Goal: Navigation & Orientation: Find specific page/section

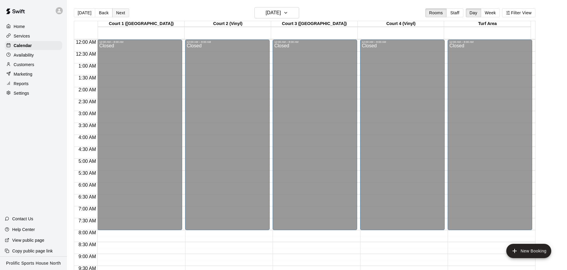
scroll to position [334, 0]
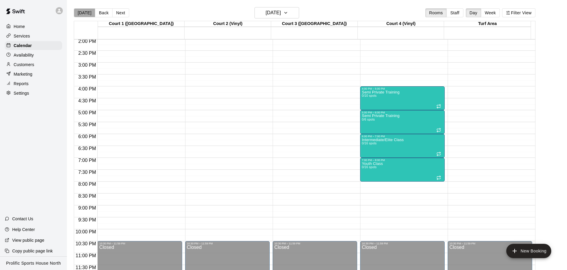
click at [89, 13] on button "[DATE]" at bounding box center [84, 12] width 21 height 9
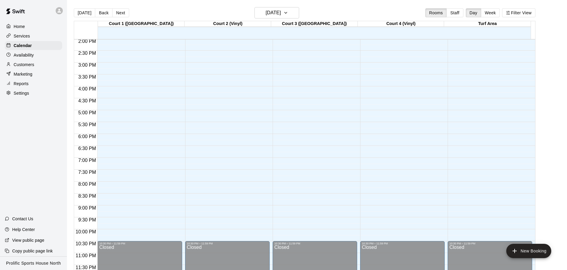
click at [58, 13] on div at bounding box center [59, 10] width 7 height 7
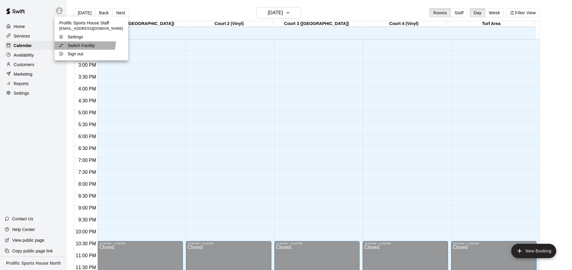
click at [82, 41] on li "Switch Facility" at bounding box center [92, 45] width 74 height 8
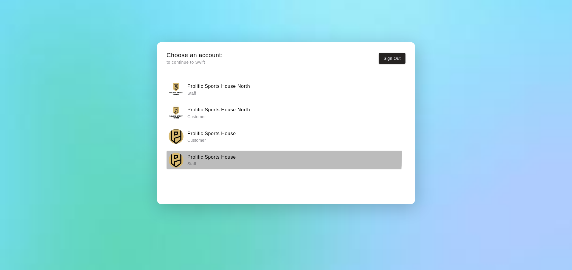
click at [207, 155] on h6 "Prolific Sports House" at bounding box center [211, 157] width 49 height 8
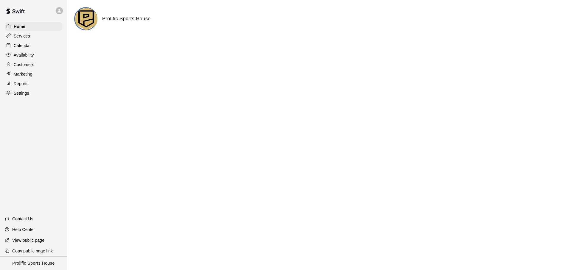
click at [35, 41] on div "Calendar" at bounding box center [33, 45] width 57 height 9
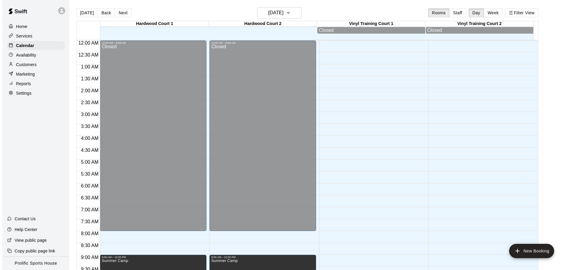
scroll to position [308, 0]
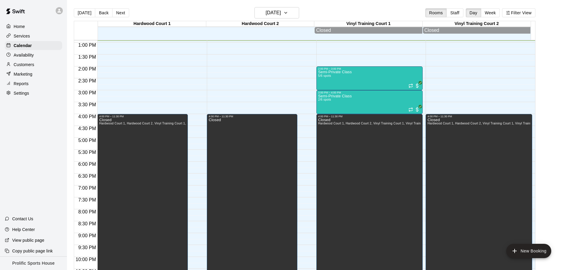
click at [277, 79] on div "12:00 AM – 8:00 AM Closed 9:00 AM – 12:00 PM Summer Camp 4:00 PM – 11:30 PM Clo…" at bounding box center [260, 19] width 107 height 572
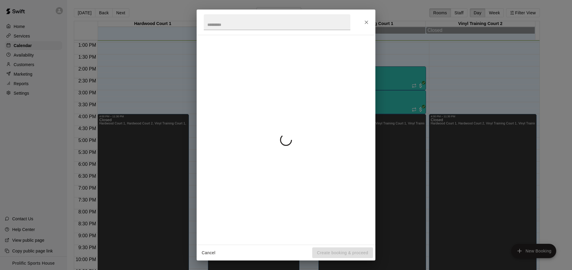
click at [340, 77] on div at bounding box center [286, 140] width 164 height 200
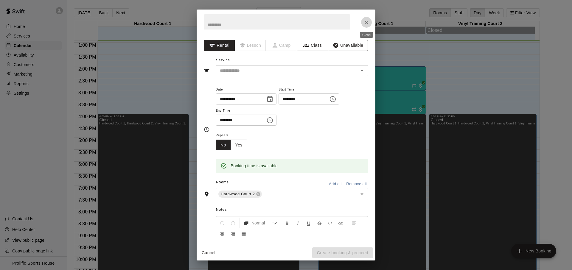
click at [365, 21] on icon "Close" at bounding box center [366, 22] width 6 height 6
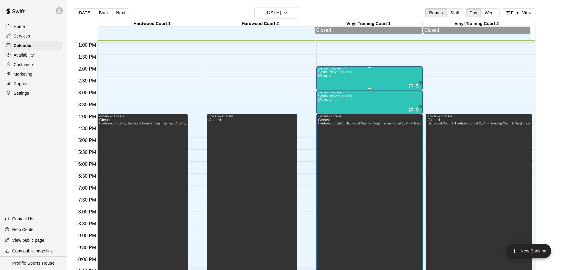
click at [366, 80] on div "Semi-Private Class 5/6 spots" at bounding box center [369, 205] width 103 height 270
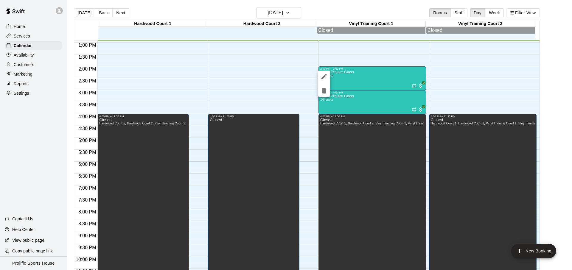
click at [384, 82] on div at bounding box center [286, 135] width 572 height 270
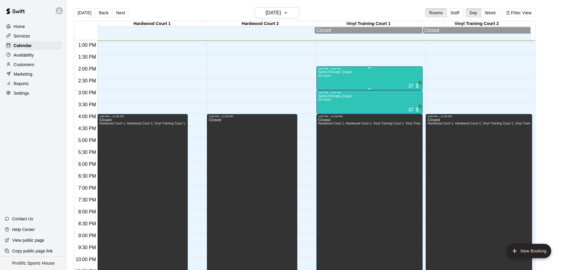
click at [369, 79] on div "Semi-Private Class 5/6 spots" at bounding box center [369, 205] width 103 height 270
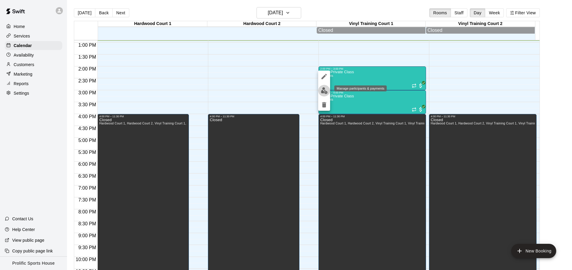
click at [328, 90] on button "edit" at bounding box center [324, 91] width 12 height 12
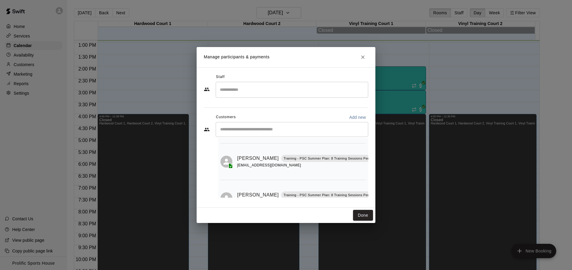
scroll to position [145, 0]
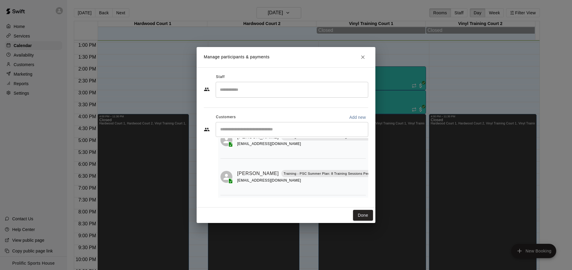
click at [362, 59] on icon "Close" at bounding box center [363, 57] width 6 height 6
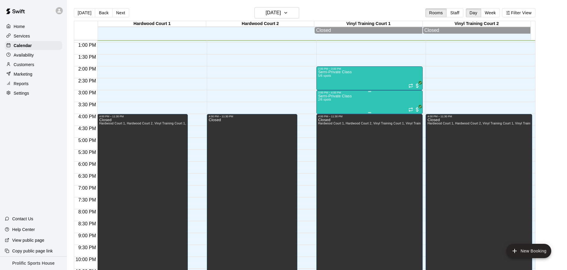
click at [374, 102] on div "Semi-Private Class 2/6 spots" at bounding box center [369, 229] width 103 height 270
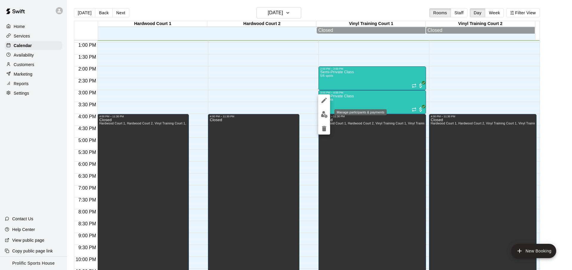
click at [329, 114] on button "edit" at bounding box center [324, 115] width 12 height 12
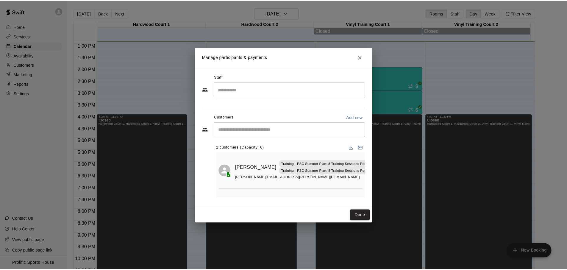
scroll to position [35, 0]
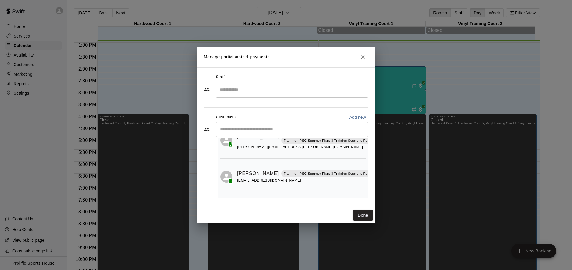
click at [360, 60] on icon "Close" at bounding box center [363, 57] width 6 height 6
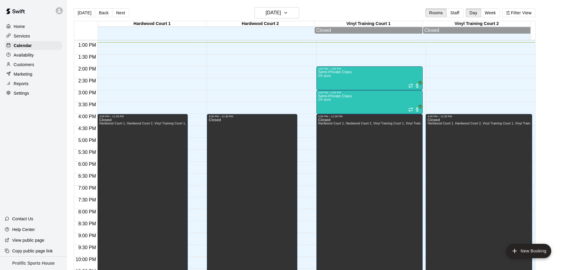
click at [329, 10] on div "[DATE] Back [DATE][DATE] Rooms Staff Day Week Filter View" at bounding box center [305, 14] width 462 height 14
click at [322, 12] on div "[DATE] Back [DATE][DATE] Rooms Staff Day Week Filter View" at bounding box center [305, 14] width 462 height 14
